Goal: Find specific page/section: Find specific page/section

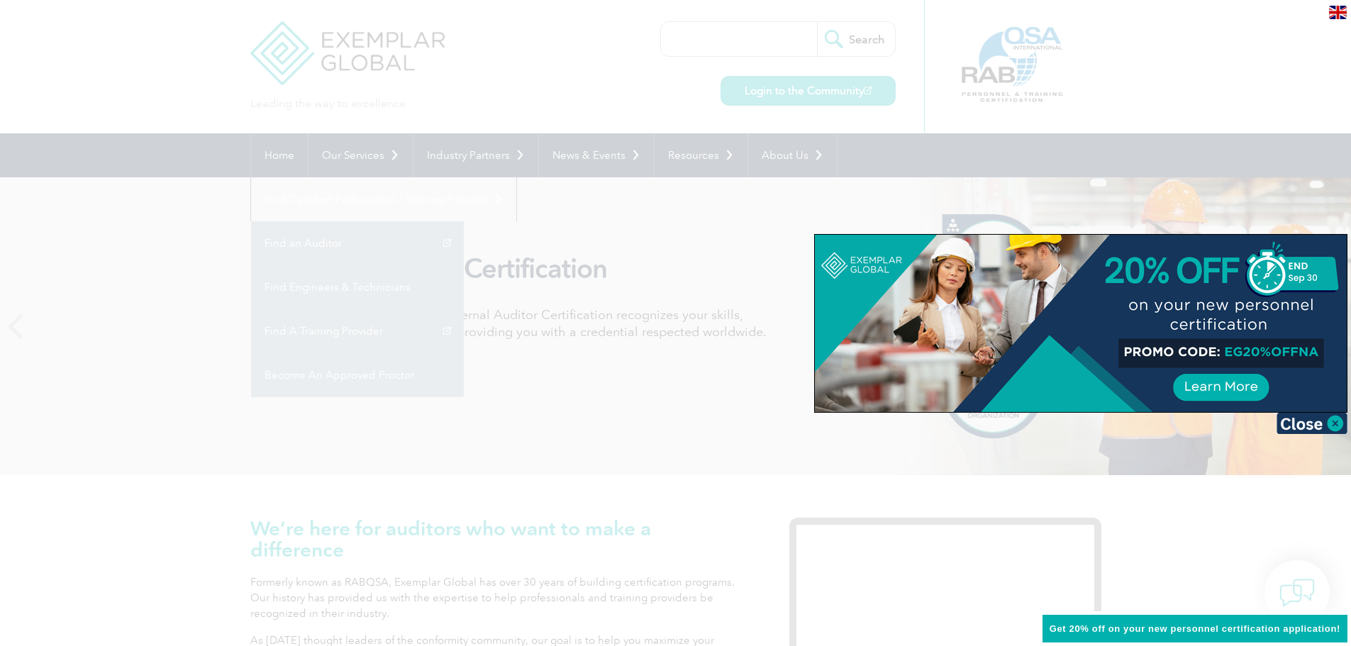
click at [911, 152] on div at bounding box center [675, 323] width 1351 height 646
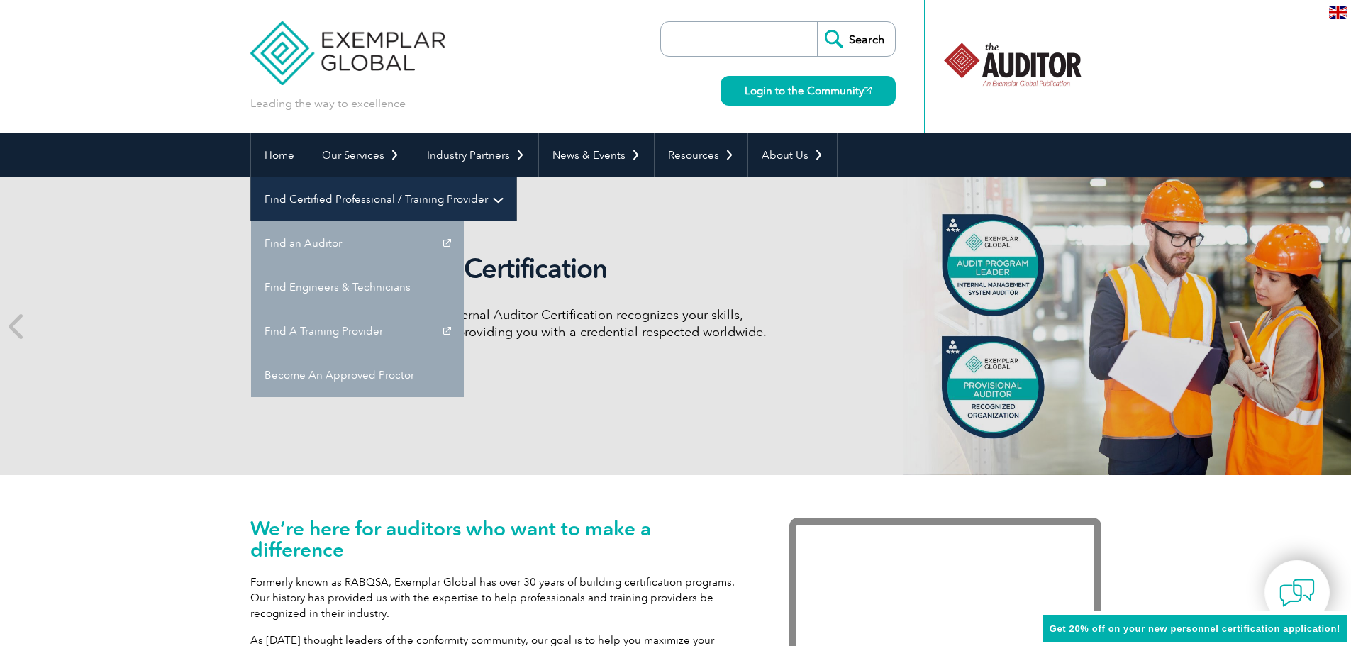
click at [516, 177] on link "Find Certified Professional / Training Provider" at bounding box center [383, 199] width 265 height 44
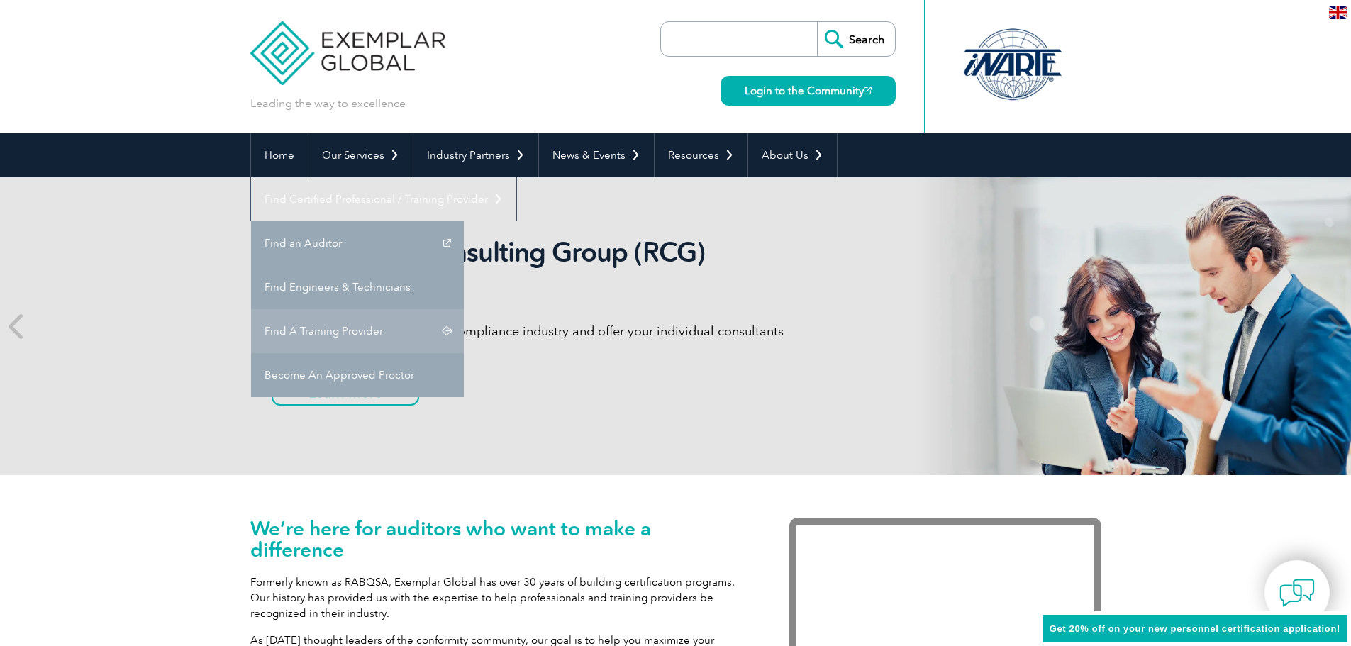
click at [464, 309] on link "Find A Training Provider" at bounding box center [357, 331] width 213 height 44
